Goal: Task Accomplishment & Management: Manage account settings

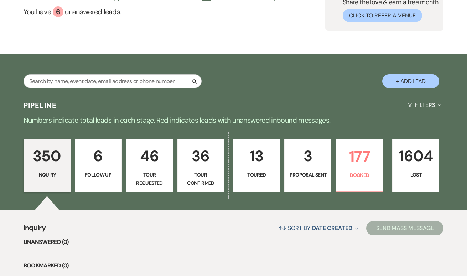
scroll to position [67, 0]
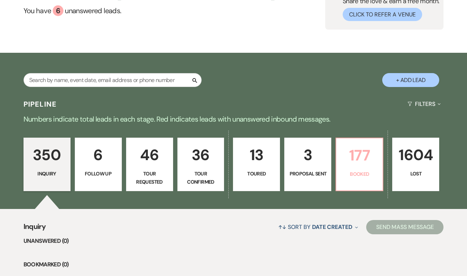
click at [357, 160] on p "177" at bounding box center [360, 155] width 38 height 24
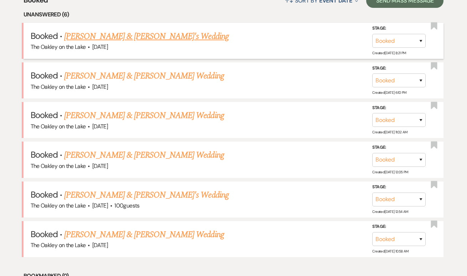
scroll to position [294, 0]
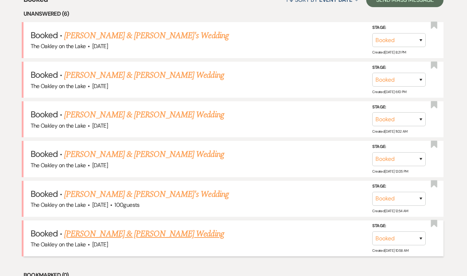
click at [97, 231] on link "Blake Waits & Katie McCoy's Wedding" at bounding box center [144, 233] width 160 height 13
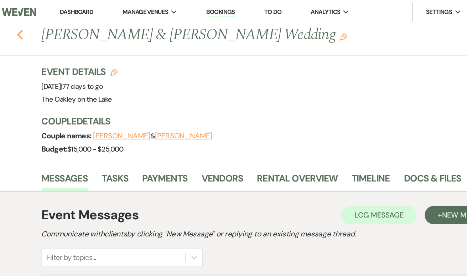
click at [35, 27] on icon "Previous" at bounding box center [37, 27] width 5 height 9
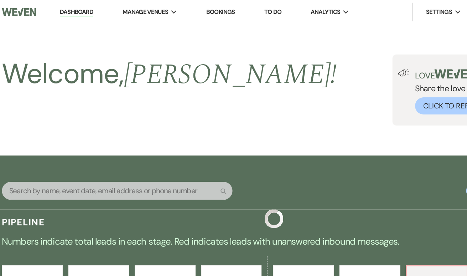
scroll to position [294, 0]
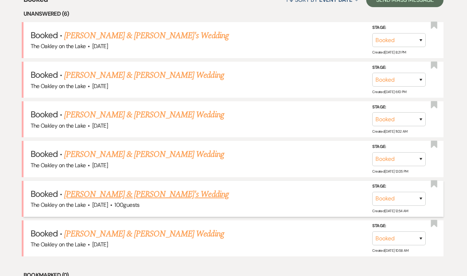
click at [123, 190] on link "Harrison Luong & Yuuki Unno's Wedding" at bounding box center [146, 194] width 165 height 13
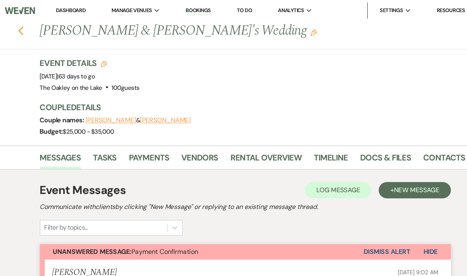
click at [35, 27] on icon "Previous" at bounding box center [37, 27] width 5 height 9
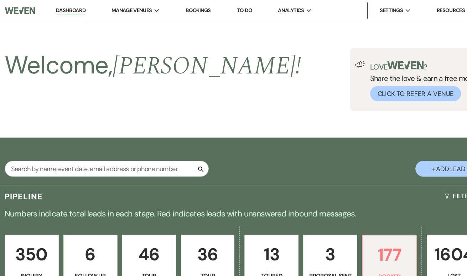
scroll to position [294, 0]
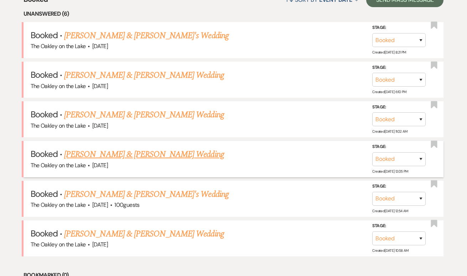
click at [138, 153] on link "Karlie Mason & Chandler Cotter's Wedding" at bounding box center [144, 154] width 160 height 13
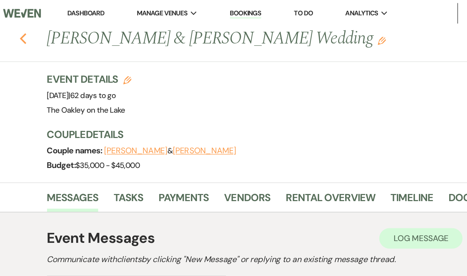
click at [35, 26] on use "button" at bounding box center [37, 27] width 5 height 8
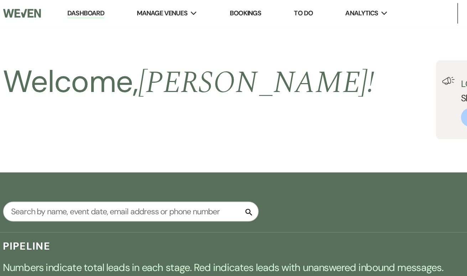
scroll to position [294, 0]
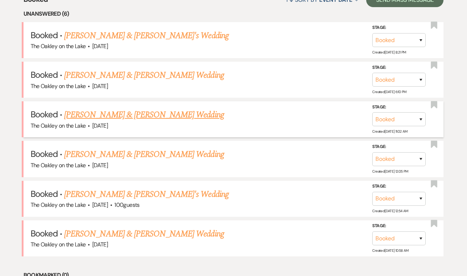
click at [107, 112] on link "Spence Johns & Jordan Leitch's Wedding" at bounding box center [144, 114] width 160 height 13
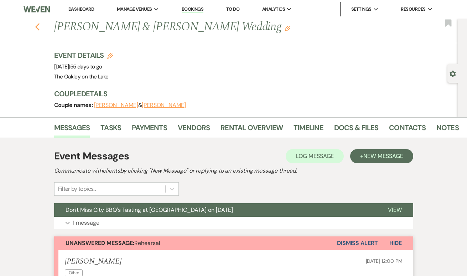
click at [38, 28] on icon "Previous" at bounding box center [37, 27] width 5 height 9
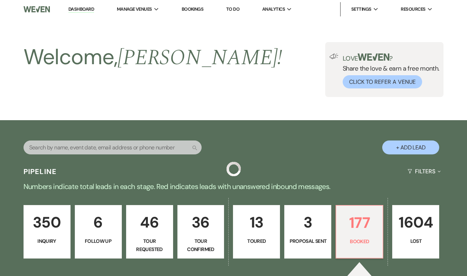
scroll to position [294, 0]
